Goal: Task Accomplishment & Management: Manage account settings

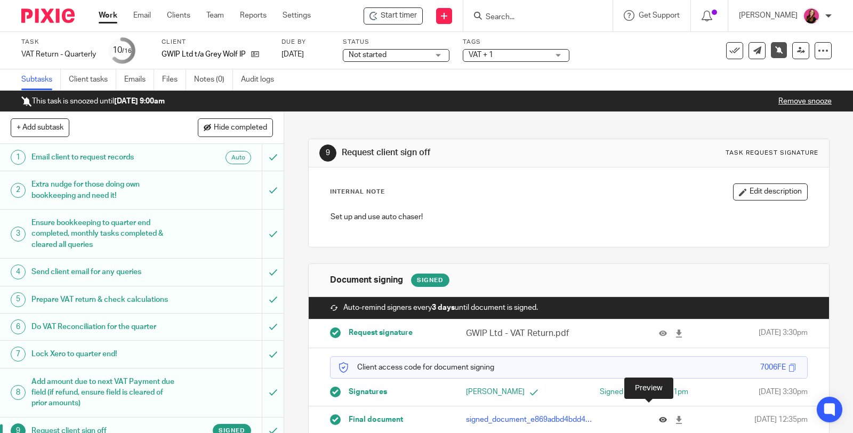
scroll to position [20, 0]
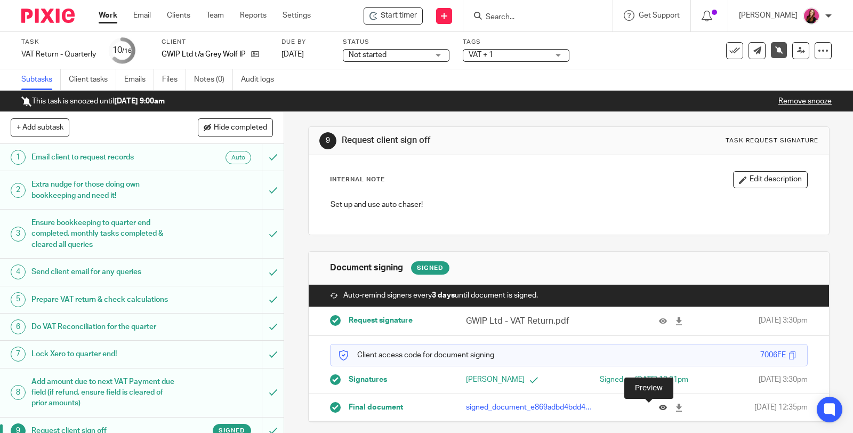
click at [659, 409] on icon at bounding box center [663, 407] width 8 height 8
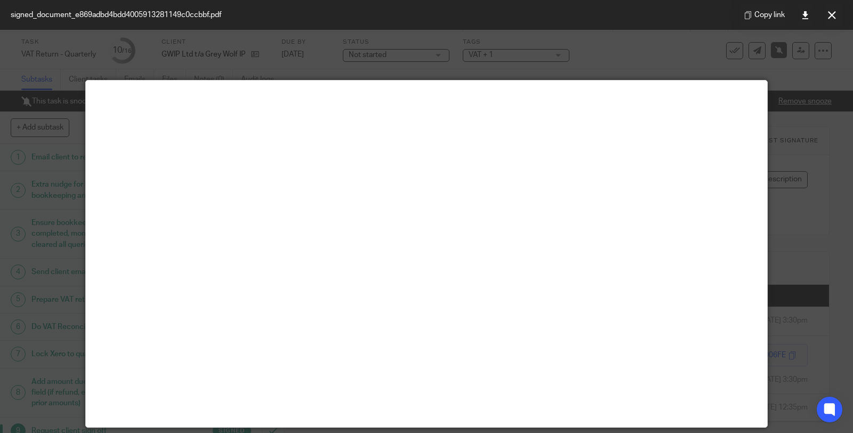
drag, startPoint x: 828, startPoint y: 15, endPoint x: 328, endPoint y: 0, distance: 500.2
click at [829, 15] on icon at bounding box center [832, 15] width 8 height 8
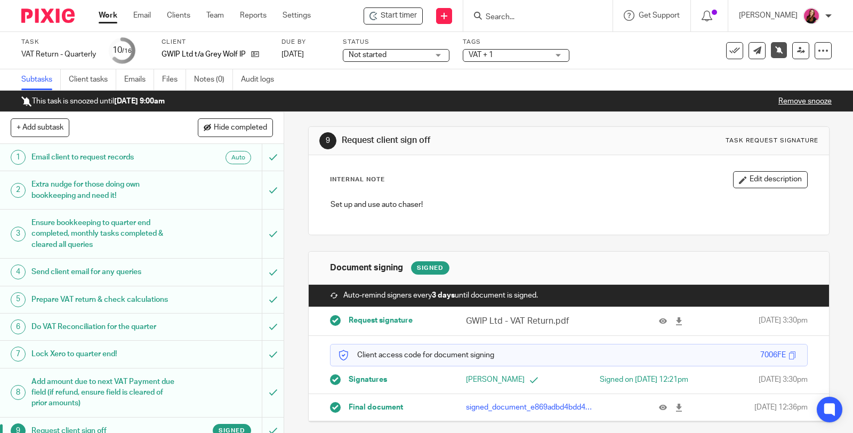
click at [816, 99] on link "Remove snooze" at bounding box center [804, 101] width 53 height 7
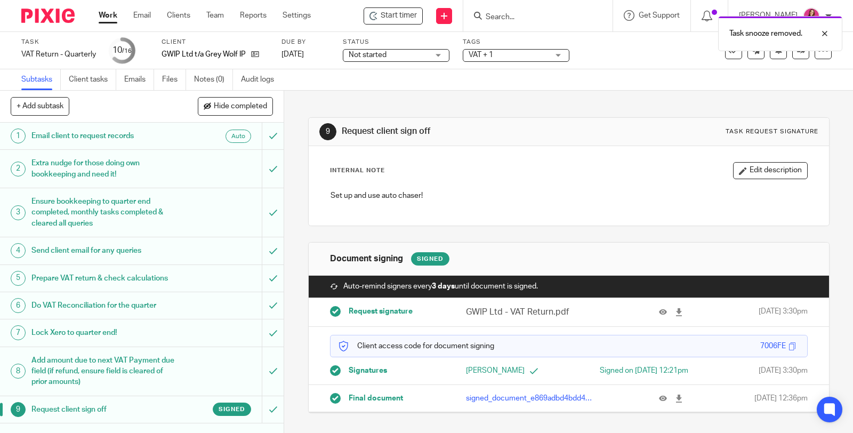
scroll to position [205, 0]
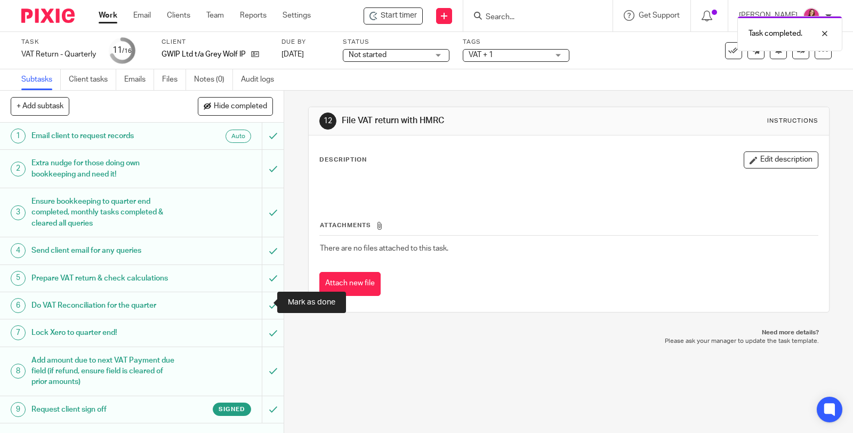
scroll to position [205, 0]
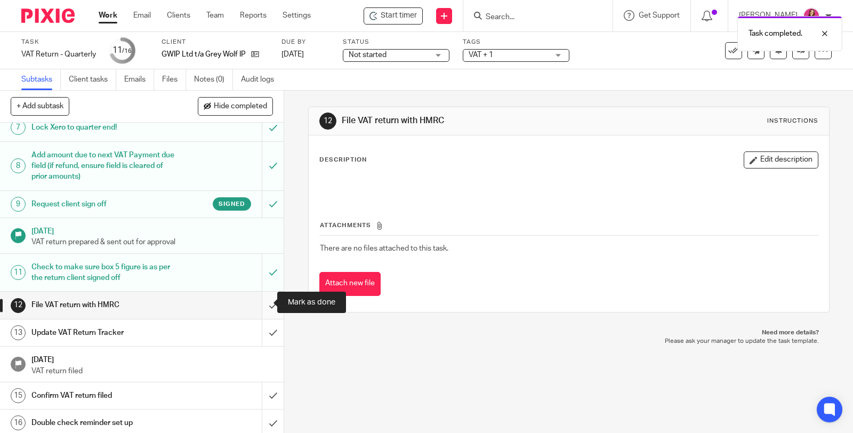
click at [260, 302] on input "submit" at bounding box center [142, 305] width 284 height 27
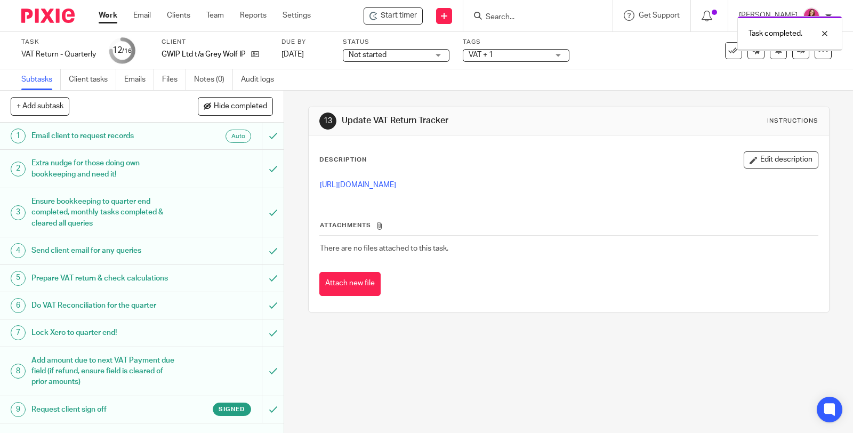
scroll to position [205, 0]
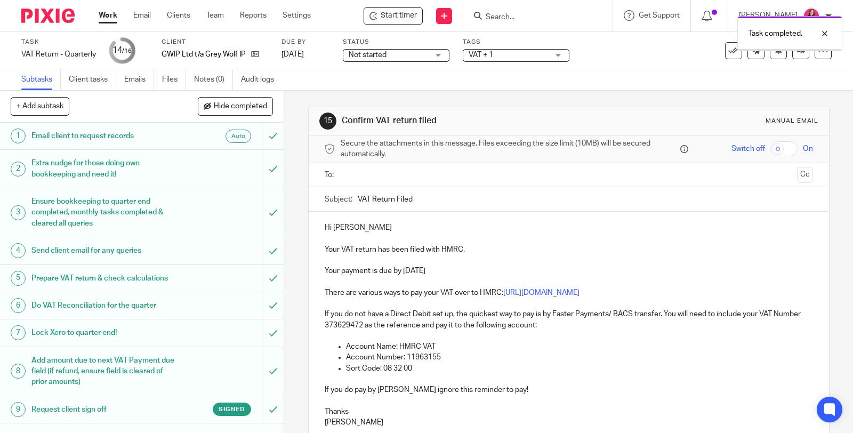
scroll to position [205, 0]
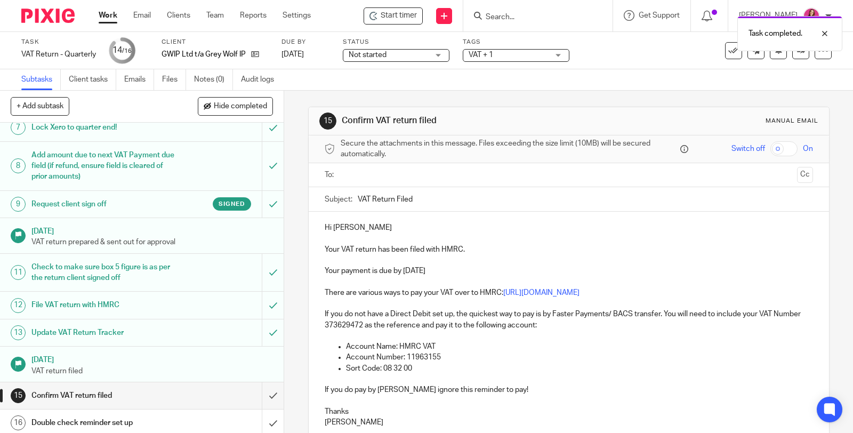
click at [404, 171] on input "text" at bounding box center [568, 175] width 448 height 12
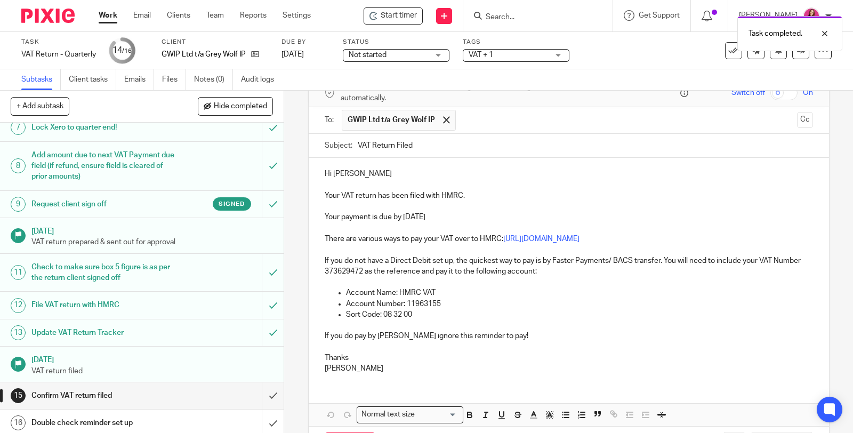
scroll to position [97, 0]
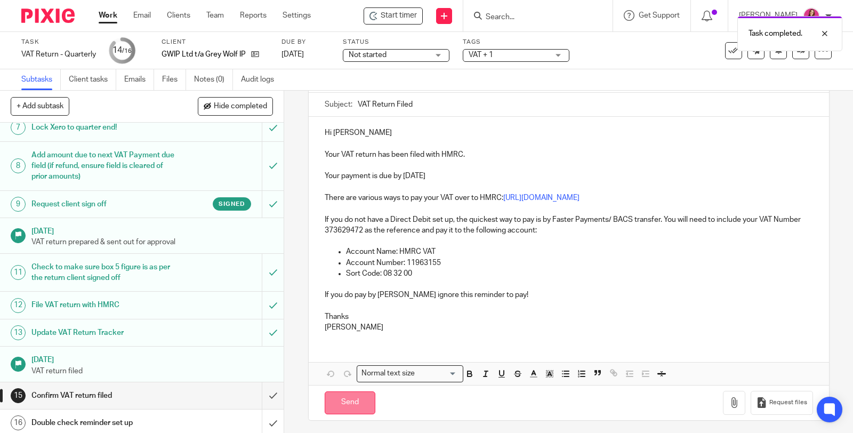
click at [350, 402] on input "Send" at bounding box center [350, 402] width 51 height 23
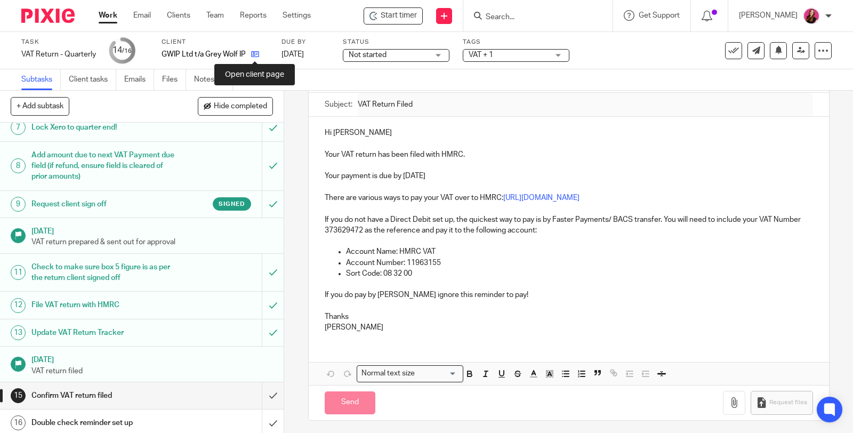
type input "Sent"
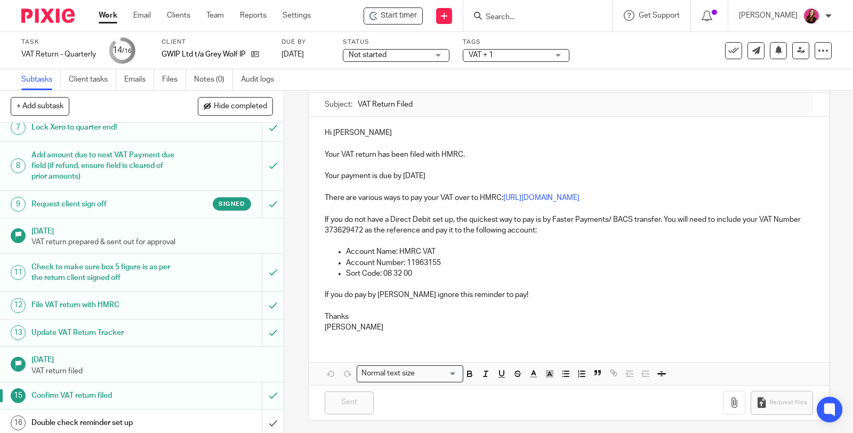
click at [560, 55] on div "VAT + 1" at bounding box center [516, 55] width 107 height 13
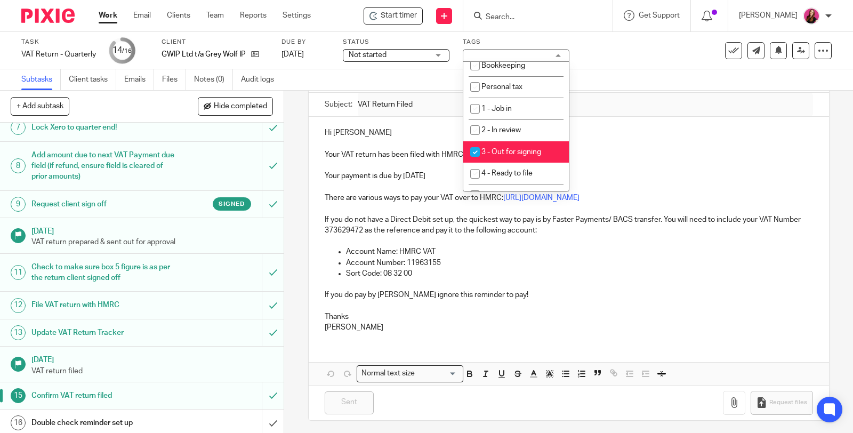
scroll to position [124, 0]
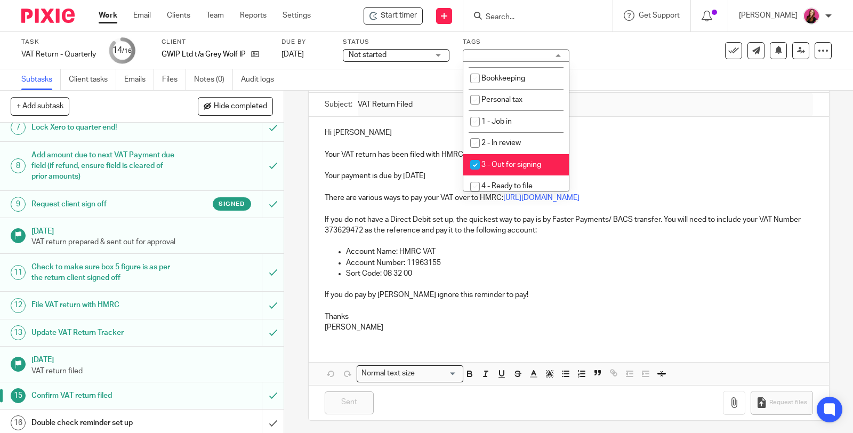
click at [545, 160] on li "3 - Out for signing" at bounding box center [516, 165] width 106 height 22
checkbox input "false"
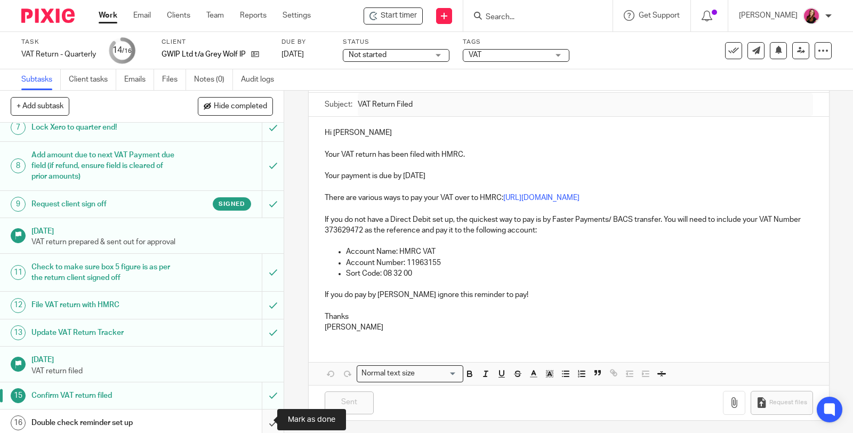
click at [260, 421] on input "submit" at bounding box center [142, 422] width 284 height 27
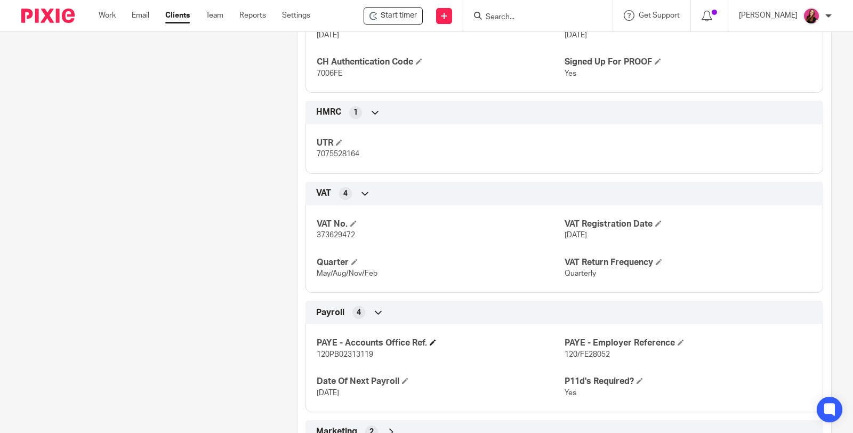
scroll to position [1098, 0]
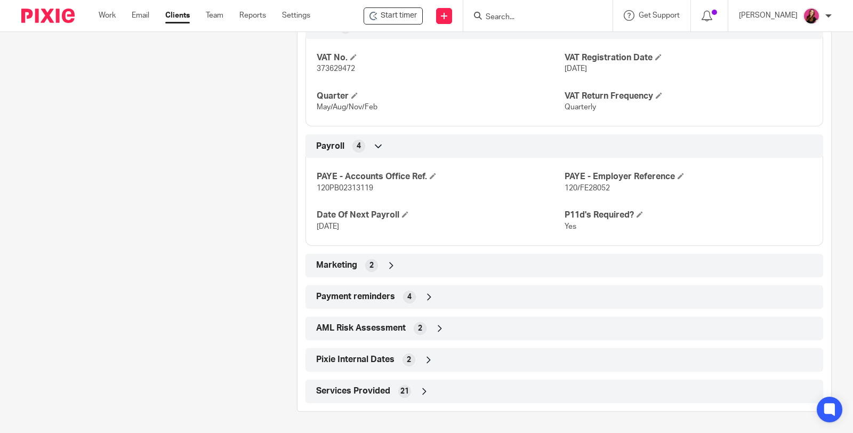
click at [424, 300] on icon at bounding box center [429, 297] width 11 height 11
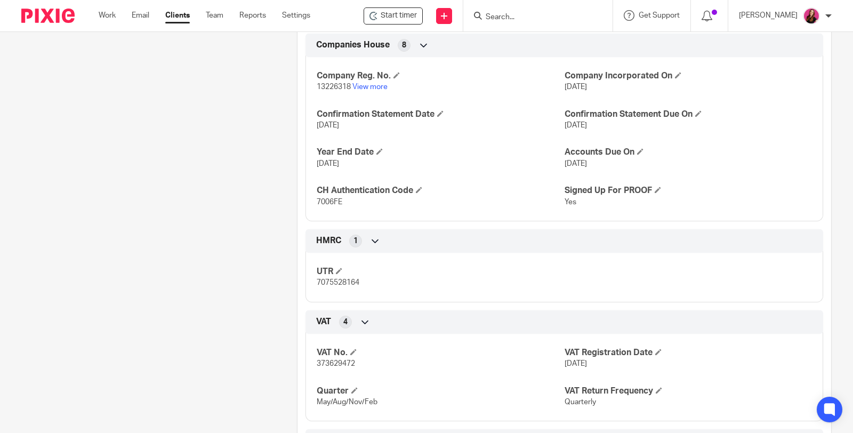
scroll to position [565, 0]
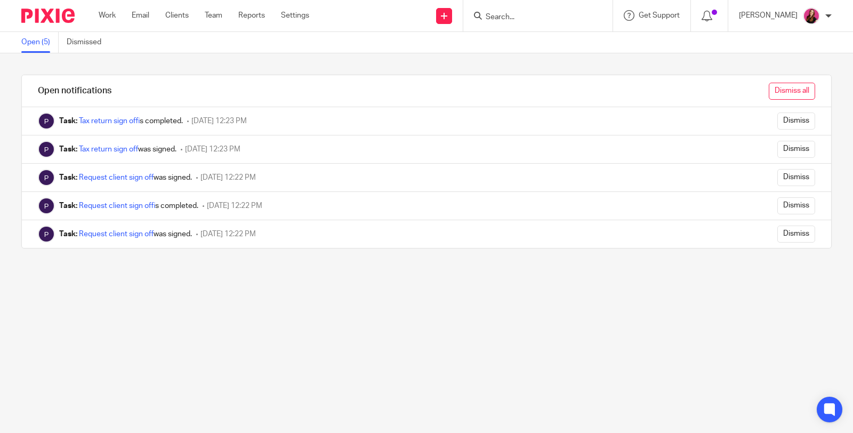
click at [779, 95] on input "Dismiss all" at bounding box center [792, 91] width 46 height 17
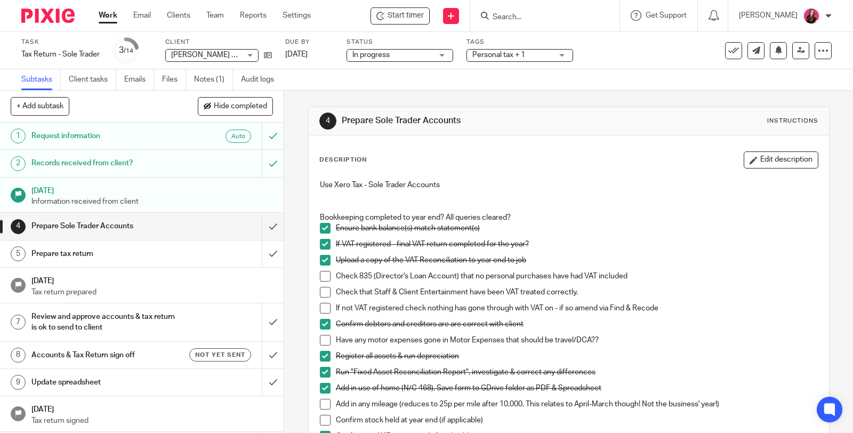
click at [322, 274] on span at bounding box center [325, 276] width 11 height 11
click at [324, 309] on span at bounding box center [325, 308] width 11 height 11
click at [321, 294] on span at bounding box center [325, 292] width 11 height 11
drag, startPoint x: 319, startPoint y: 337, endPoint x: 316, endPoint y: 326, distance: 11.6
click at [320, 337] on span at bounding box center [325, 340] width 11 height 11
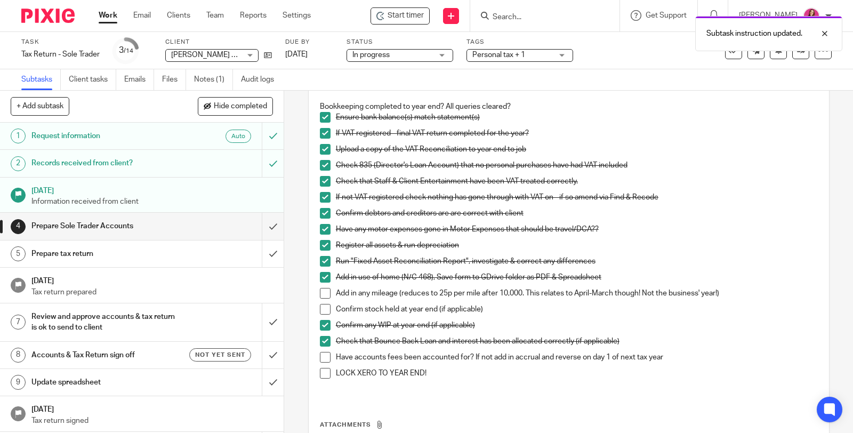
scroll to position [118, 0]
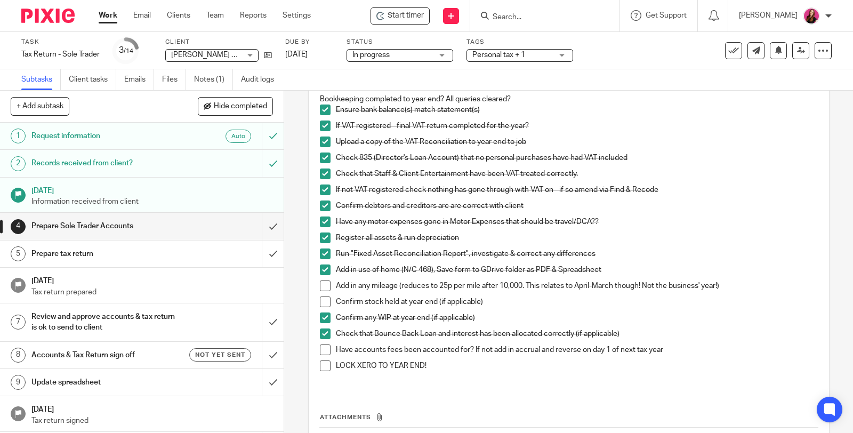
click at [322, 285] on span at bounding box center [325, 285] width 11 height 11
click at [107, 253] on h1 "Prepare tax return" at bounding box center [104, 254] width 147 height 16
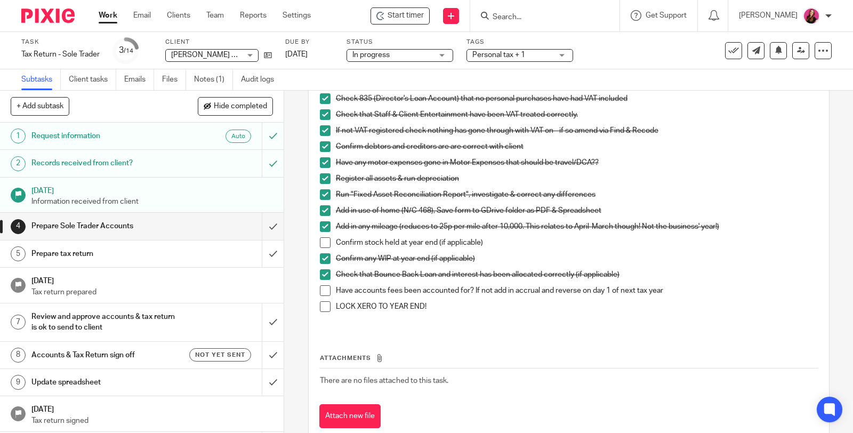
scroll to position [118, 0]
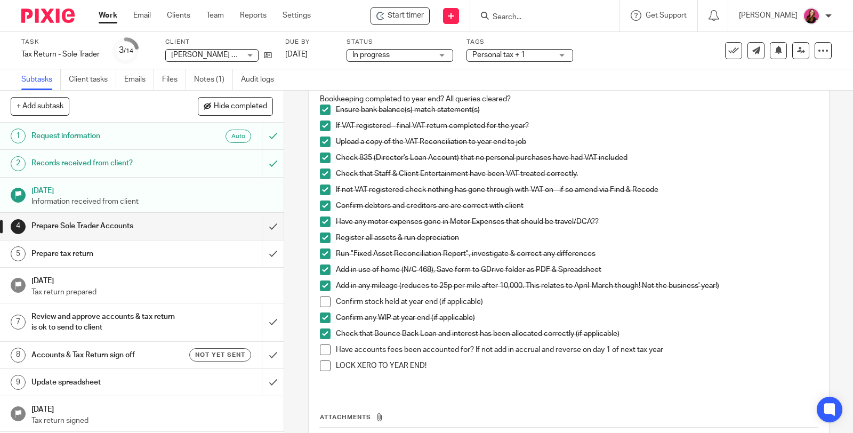
click at [531, 53] on span "Personal tax + 1" at bounding box center [512, 55] width 80 height 11
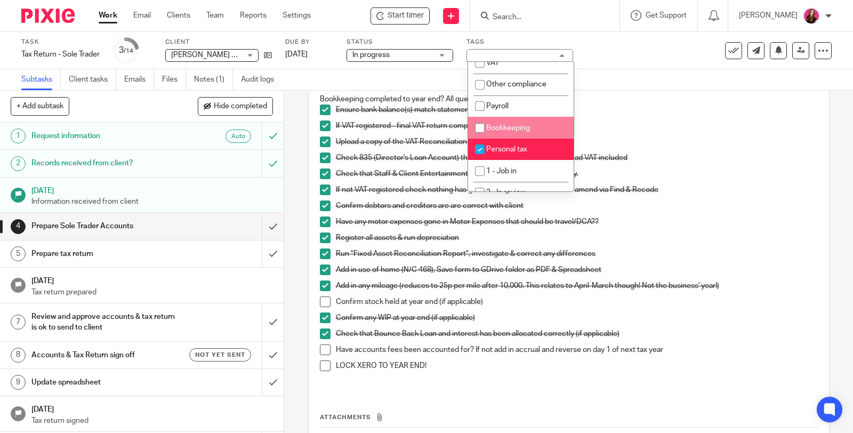
scroll to position [177, 0]
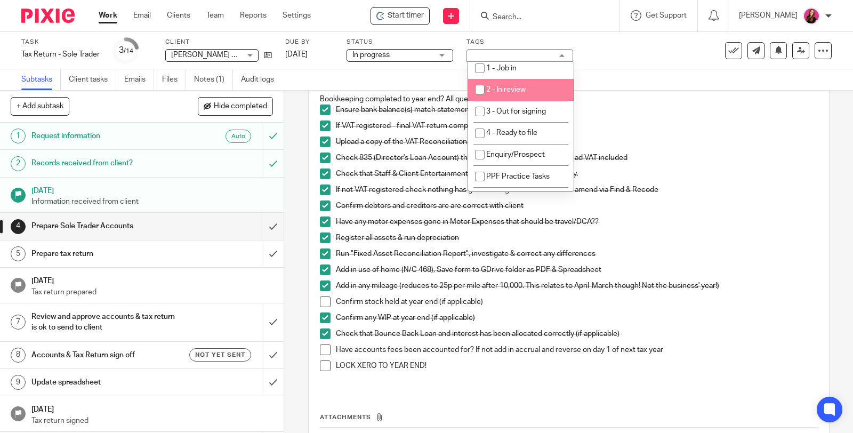
click at [546, 87] on li "2 - In review" at bounding box center [521, 90] width 106 height 22
checkbox input "true"
click at [216, 77] on link "Notes (1)" at bounding box center [213, 79] width 39 height 21
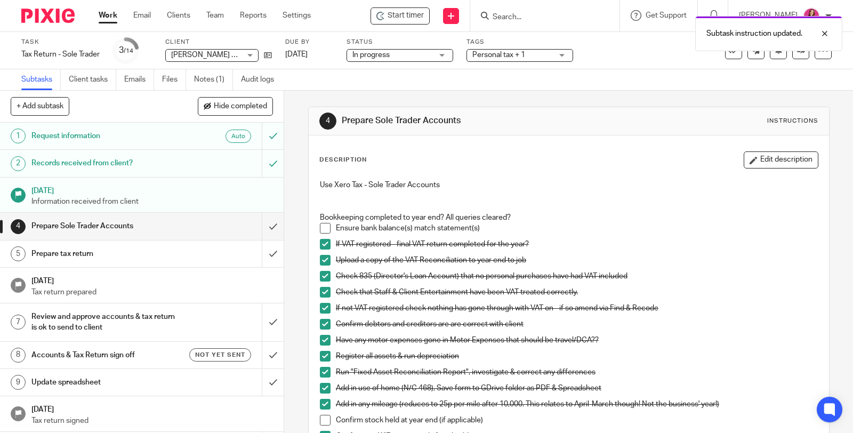
click at [560, 53] on div "Personal tax + 1" at bounding box center [519, 55] width 107 height 13
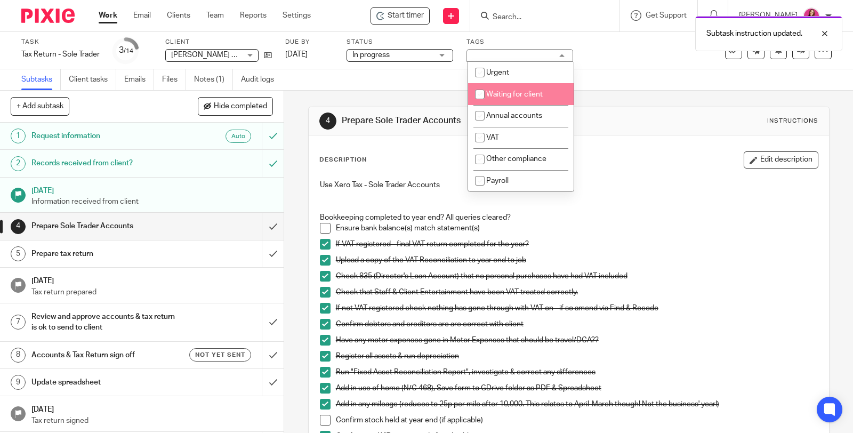
click at [529, 90] on li "Waiting for client" at bounding box center [521, 94] width 106 height 22
checkbox input "true"
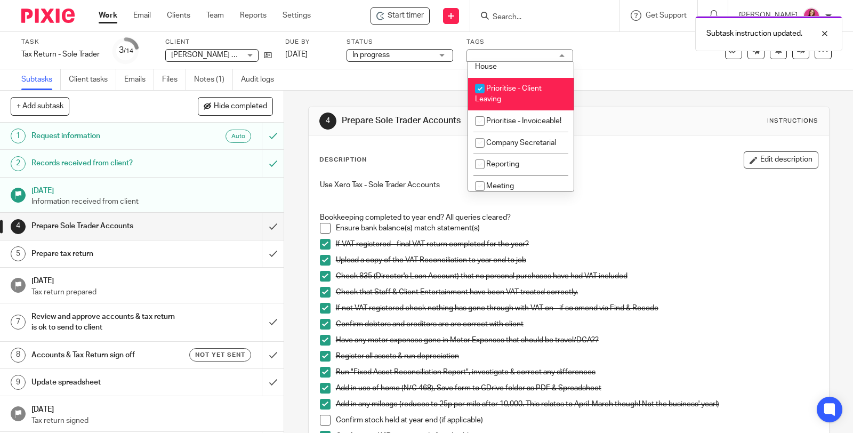
scroll to position [355, 0]
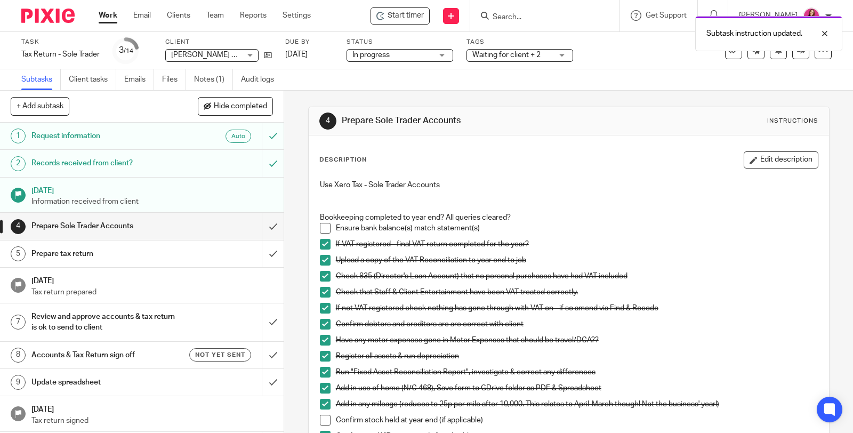
click at [600, 154] on div "Description Edit description" at bounding box center [568, 159] width 499 height 17
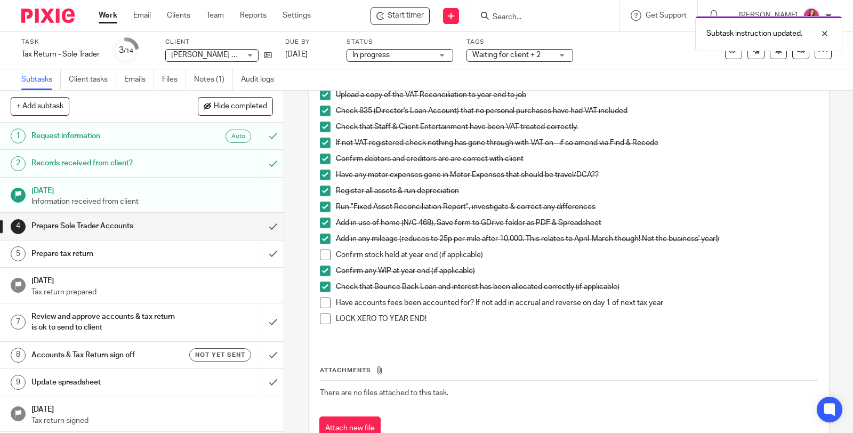
scroll to position [177, 0]
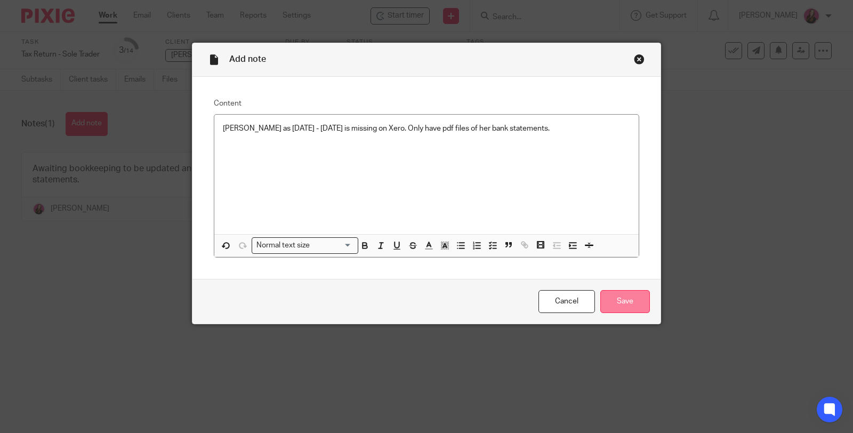
click at [634, 301] on input "Save" at bounding box center [625, 301] width 50 height 23
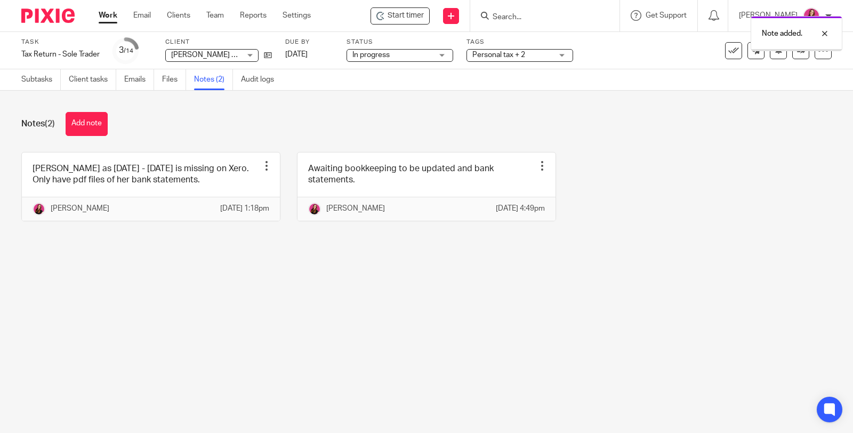
click at [109, 17] on link "Work" at bounding box center [108, 15] width 19 height 11
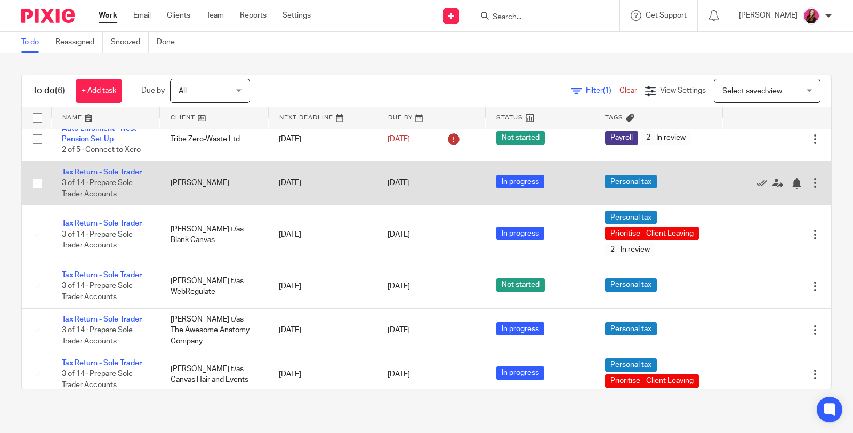
scroll to position [17, 0]
